Goal: Information Seeking & Learning: Learn about a topic

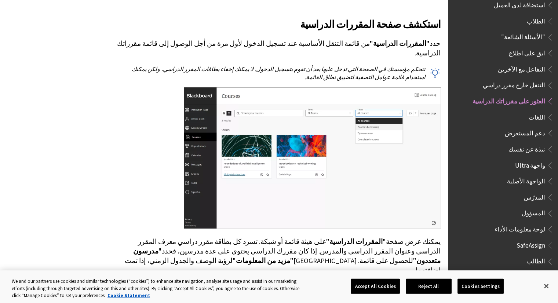
scroll to position [197, 0]
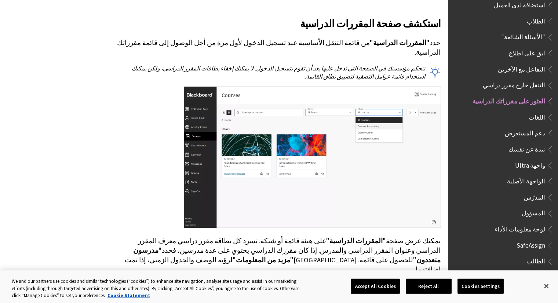
click at [527, 207] on span "المسؤول" at bounding box center [505, 213] width 98 height 12
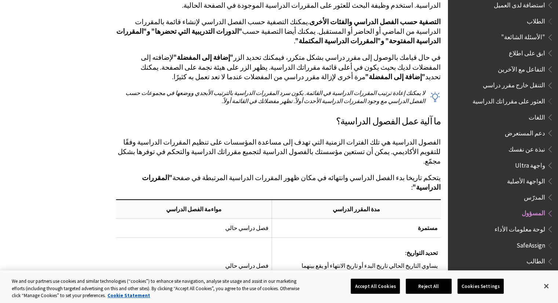
scroll to position [514, 0]
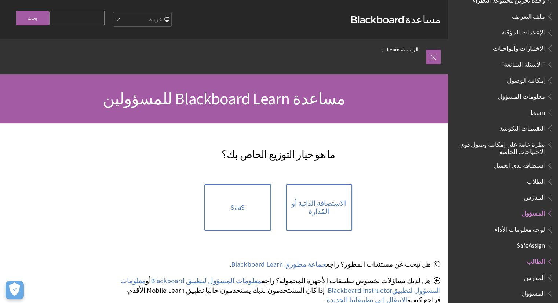
click at [537, 255] on span "الطالب" at bounding box center [535, 260] width 19 height 10
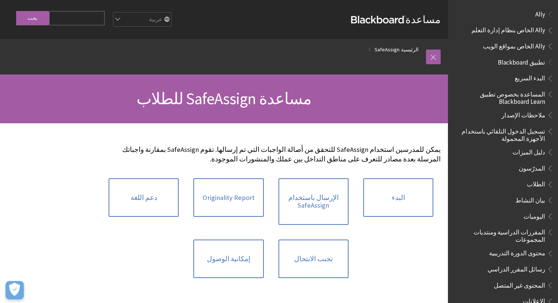
scroll to position [461, 0]
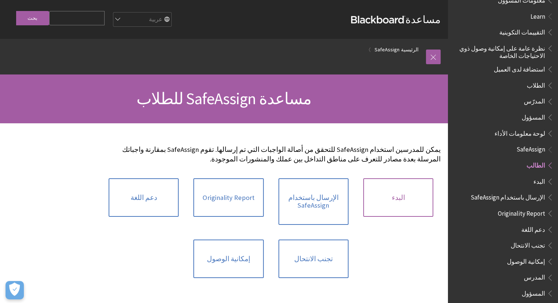
click at [391, 198] on link "البدء" at bounding box center [398, 197] width 70 height 39
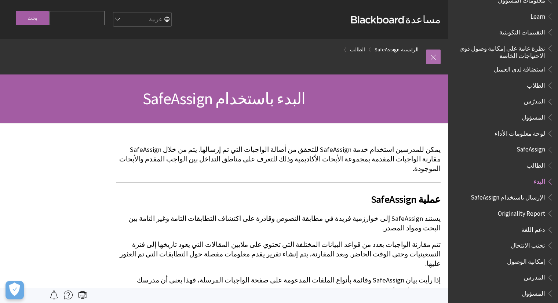
click at [431, 56] on link at bounding box center [433, 56] width 15 height 15
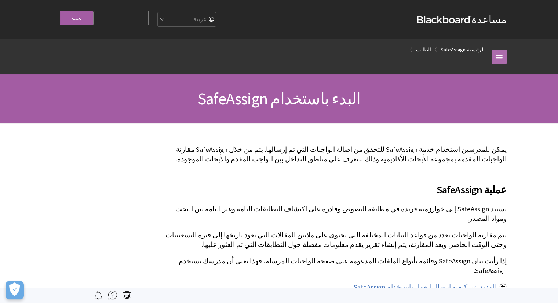
click at [501, 59] on link at bounding box center [499, 56] width 15 height 15
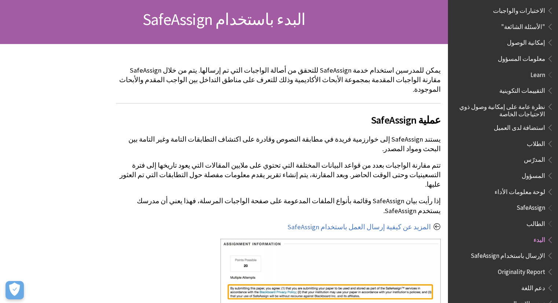
scroll to position [402, 0]
click at [538, 234] on span "البدء" at bounding box center [539, 239] width 12 height 10
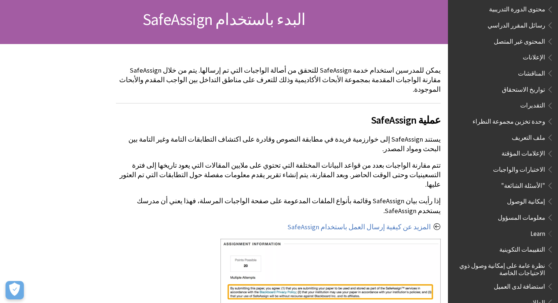
scroll to position [243, 0]
click at [532, 180] on span ""الأسئلة الشائعة"" at bounding box center [523, 185] width 44 height 10
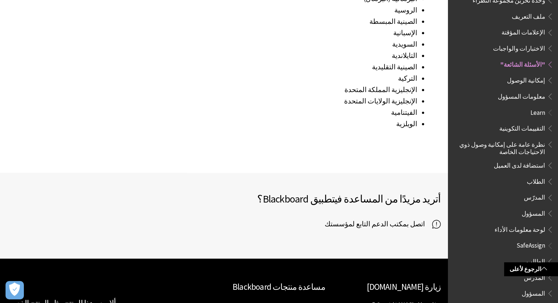
scroll to position [1007, 0]
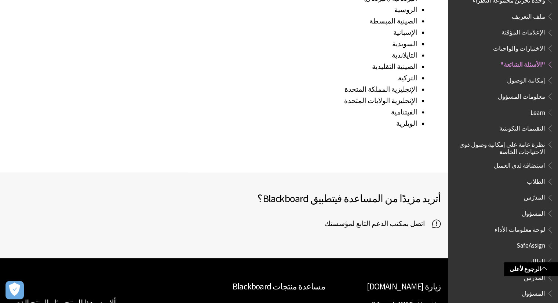
click at [401, 218] on span "اتصل بمكتب الدعم التابع لمؤسستك" at bounding box center [377, 223] width 107 height 11
click at [384, 218] on span "اتصل بمكتب الدعم التابع لمؤسستك" at bounding box center [377, 223] width 107 height 11
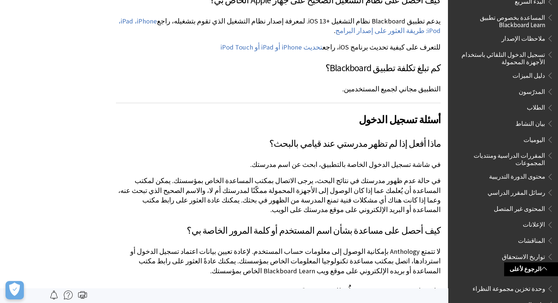
scroll to position [0, 0]
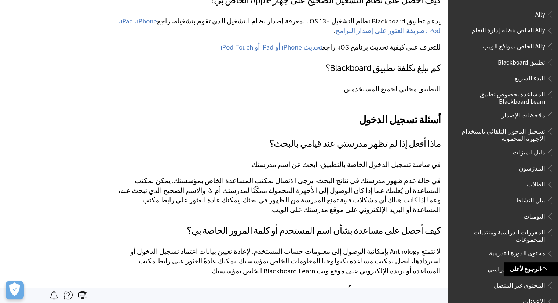
click at [522, 132] on span "تسجيل الدخول التلقائي باستخدام الأجهزة المحمولة" at bounding box center [500, 133] width 88 height 17
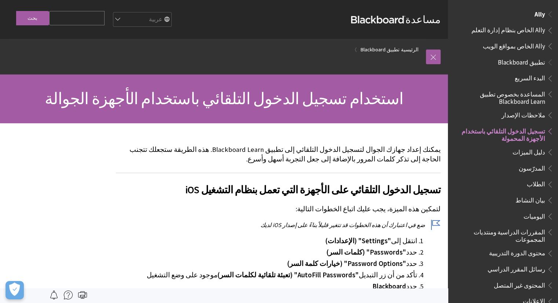
click at [528, 14] on span "Ally" at bounding box center [502, 14] width 101 height 12
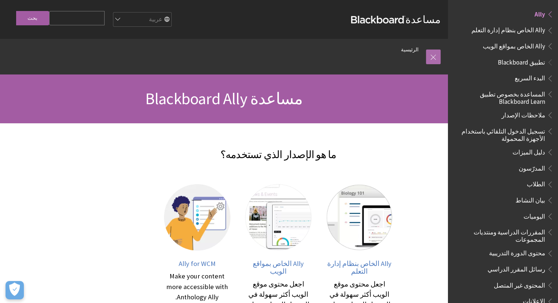
click at [437, 62] on link at bounding box center [433, 56] width 15 height 15
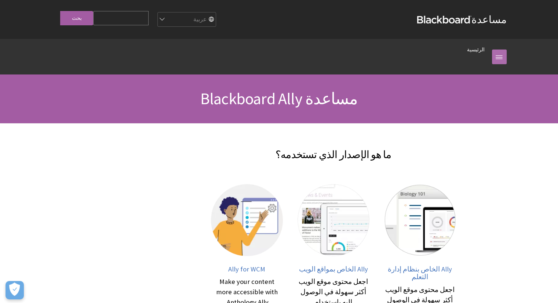
click at [501, 61] on link at bounding box center [499, 56] width 15 height 15
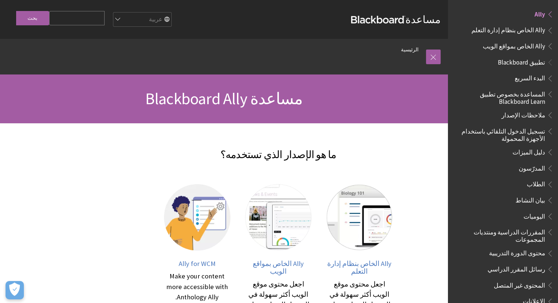
click at [541, 12] on span "Ally" at bounding box center [539, 13] width 11 height 10
click at [430, 62] on link at bounding box center [433, 56] width 15 height 15
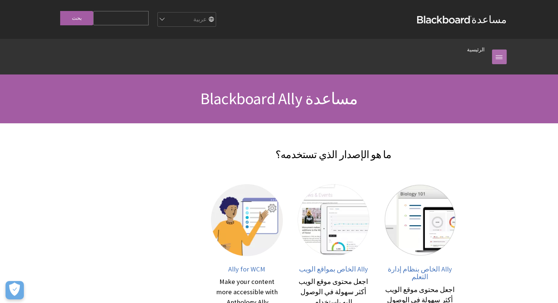
click at [503, 58] on link at bounding box center [499, 56] width 15 height 15
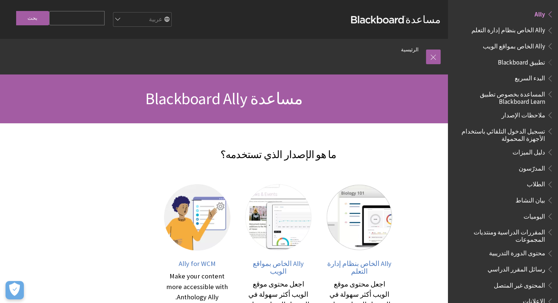
click at [537, 215] on span "اليوميات" at bounding box center [534, 215] width 22 height 10
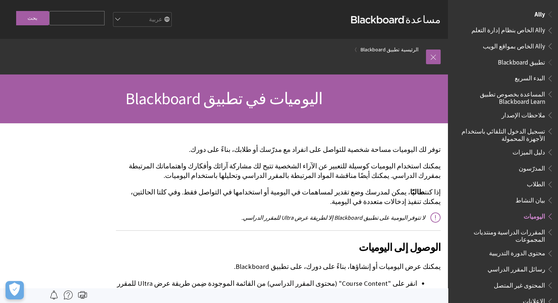
click at [537, 12] on span "Ally" at bounding box center [539, 13] width 11 height 10
click at [522, 26] on span "Ally الخاص بنظام إدارة التعلم" at bounding box center [508, 29] width 74 height 10
click at [522, 26] on span "Ally الخاص بنظام إدارة التعلم" at bounding box center [507, 29] width 74 height 10
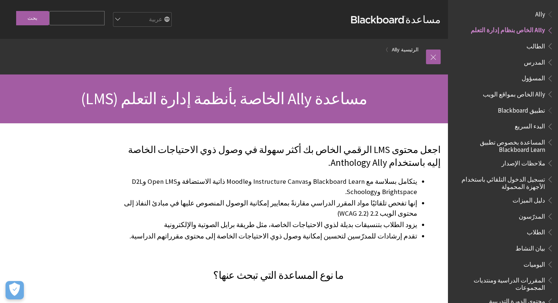
scroll to position [13, 0]
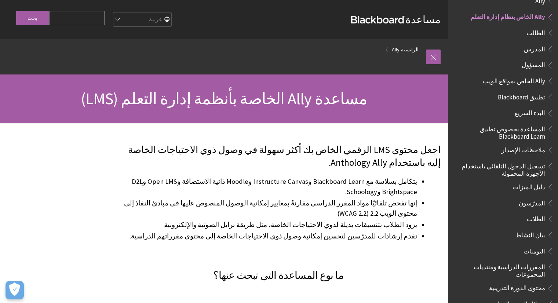
click at [538, 37] on span "الطالب" at bounding box center [506, 33] width 94 height 12
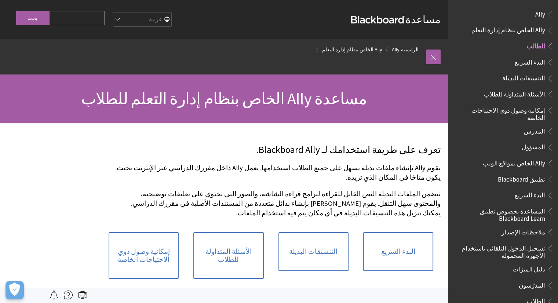
scroll to position [29, 0]
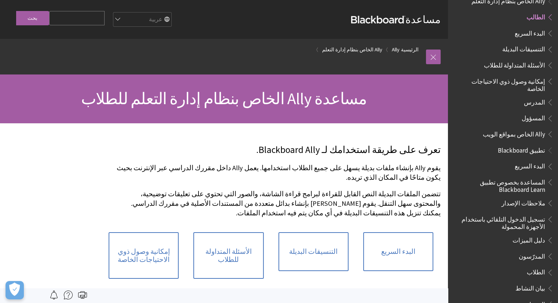
click at [537, 30] on span "البدء السريع" at bounding box center [529, 32] width 30 height 10
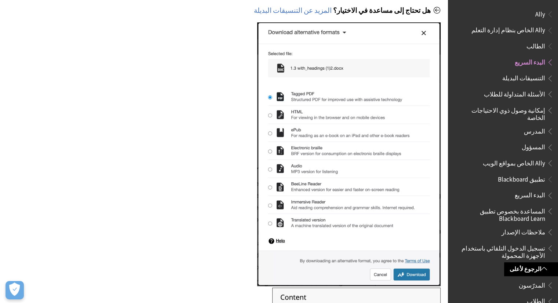
click at [542, 8] on span "Ally" at bounding box center [540, 13] width 10 height 10
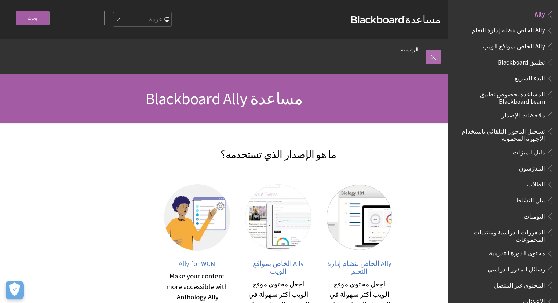
click at [430, 51] on link at bounding box center [433, 56] width 15 height 15
